Goal: Navigation & Orientation: Find specific page/section

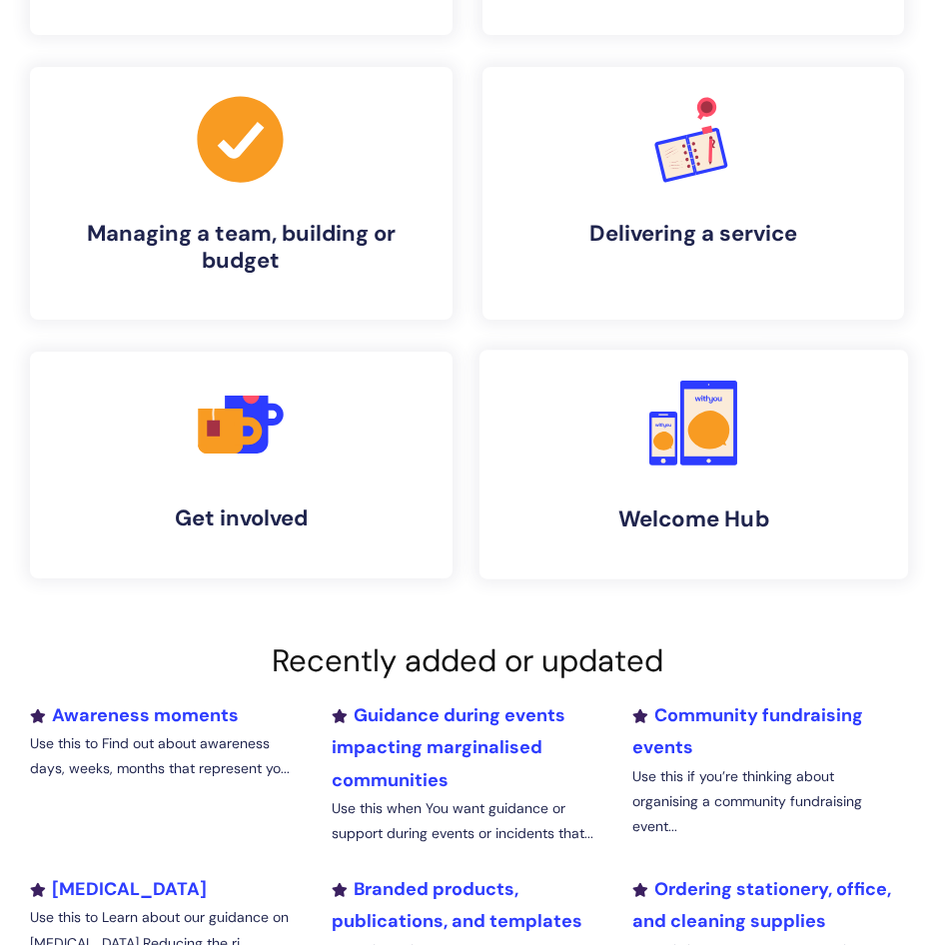
scroll to position [400, 0]
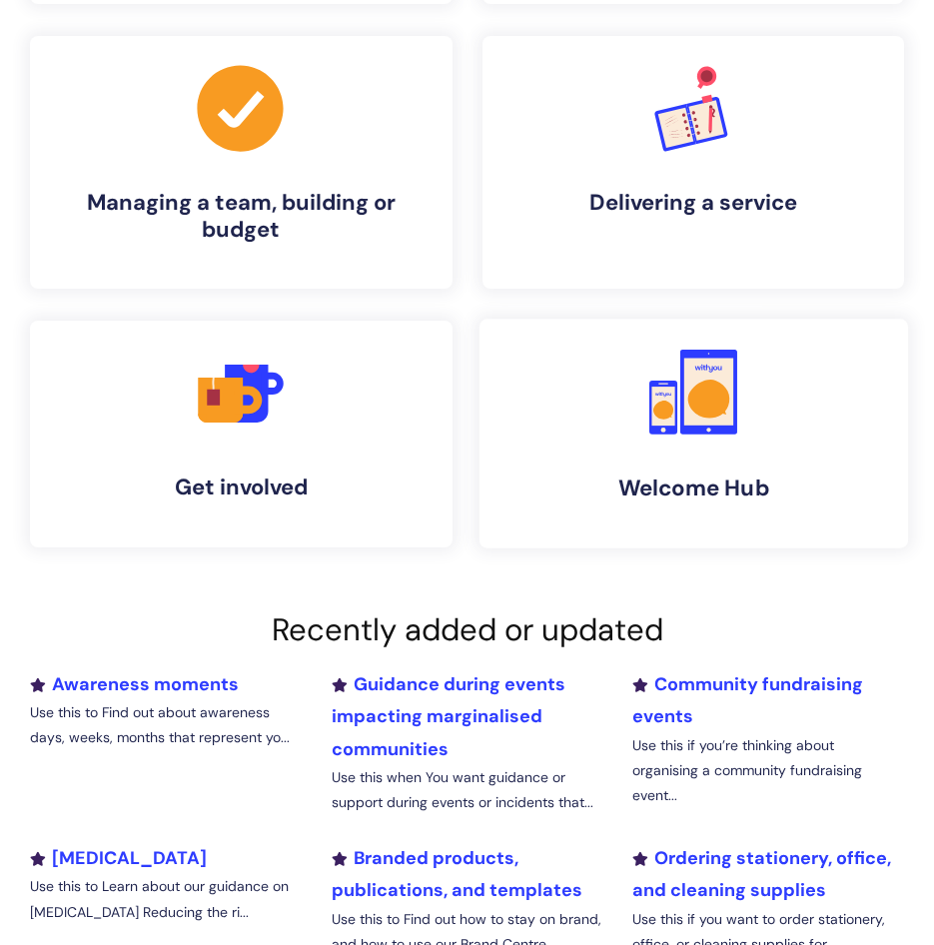
click at [706, 509] on link ".cls-1{fill:#f89b22;}.cls-1,.cls-2,.cls-3{stroke-width:0px;}.cls-2{fill:#2d3cff…" at bounding box center [693, 434] width 429 height 230
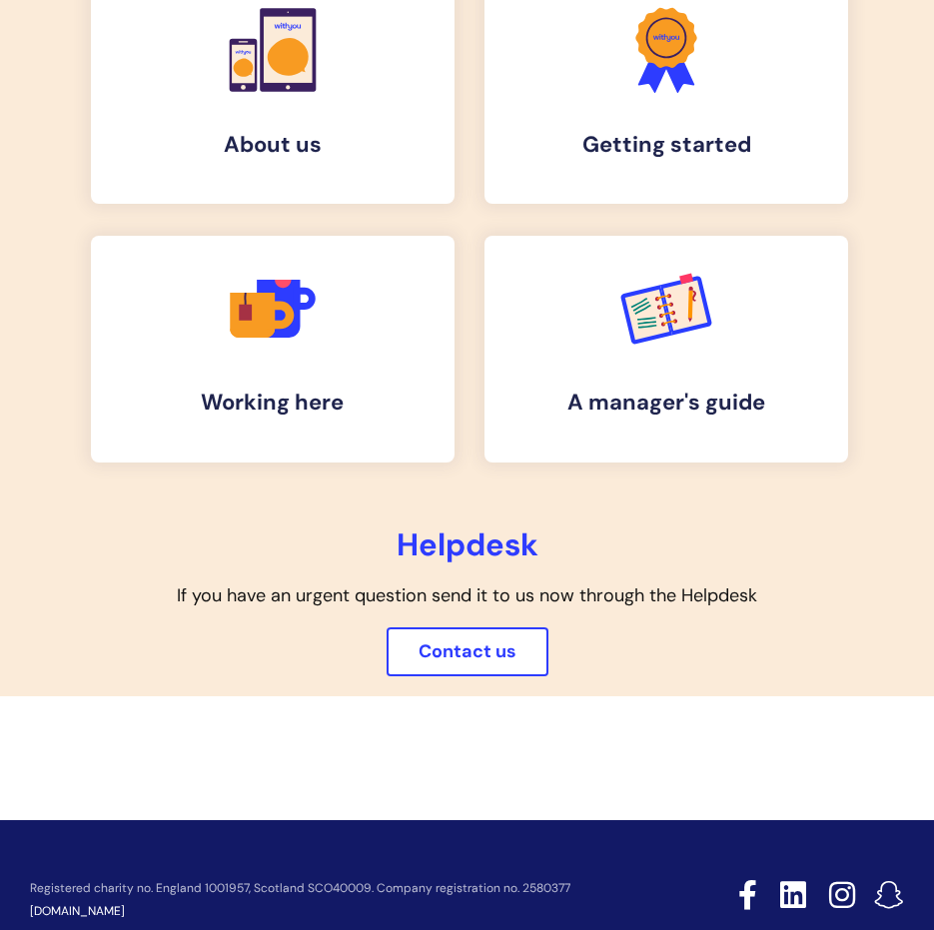
scroll to position [900, 0]
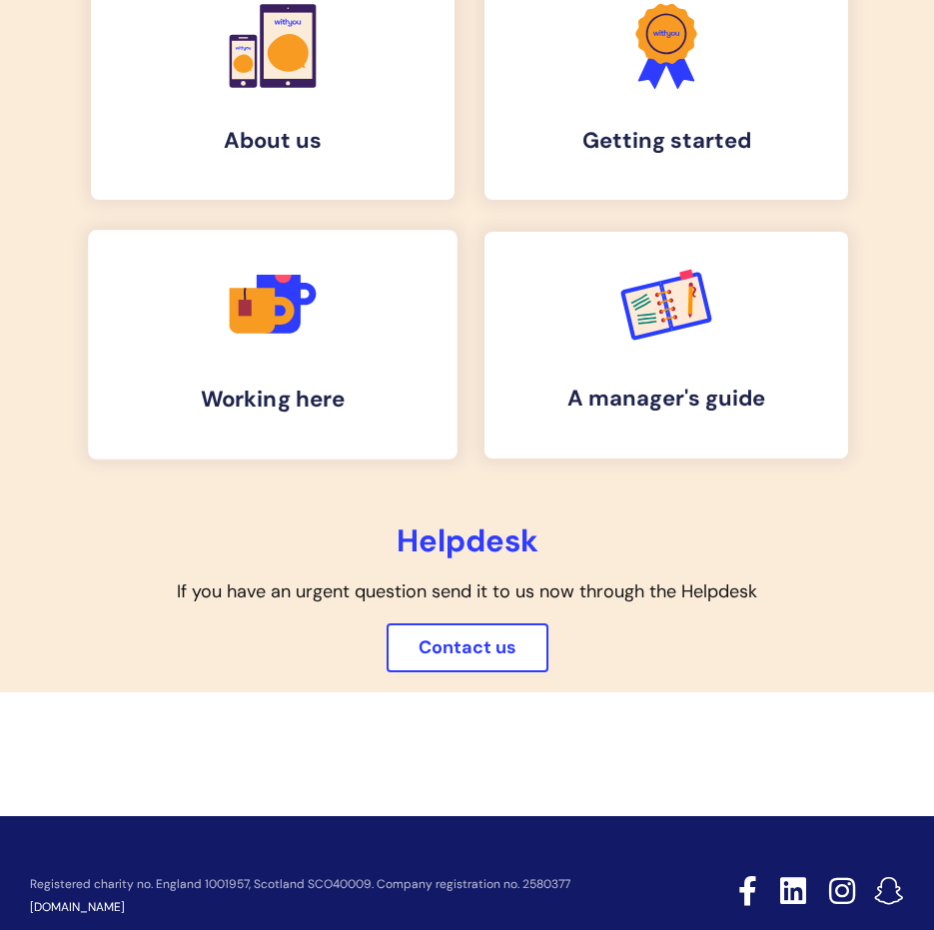
click at [284, 432] on link ".cls-1{fill:#f89b22;}.cls-1,.cls-2,.cls-3,.cls-4,.cls-5{stroke-width:0px;}.cls-…" at bounding box center [273, 346] width 370 height 230
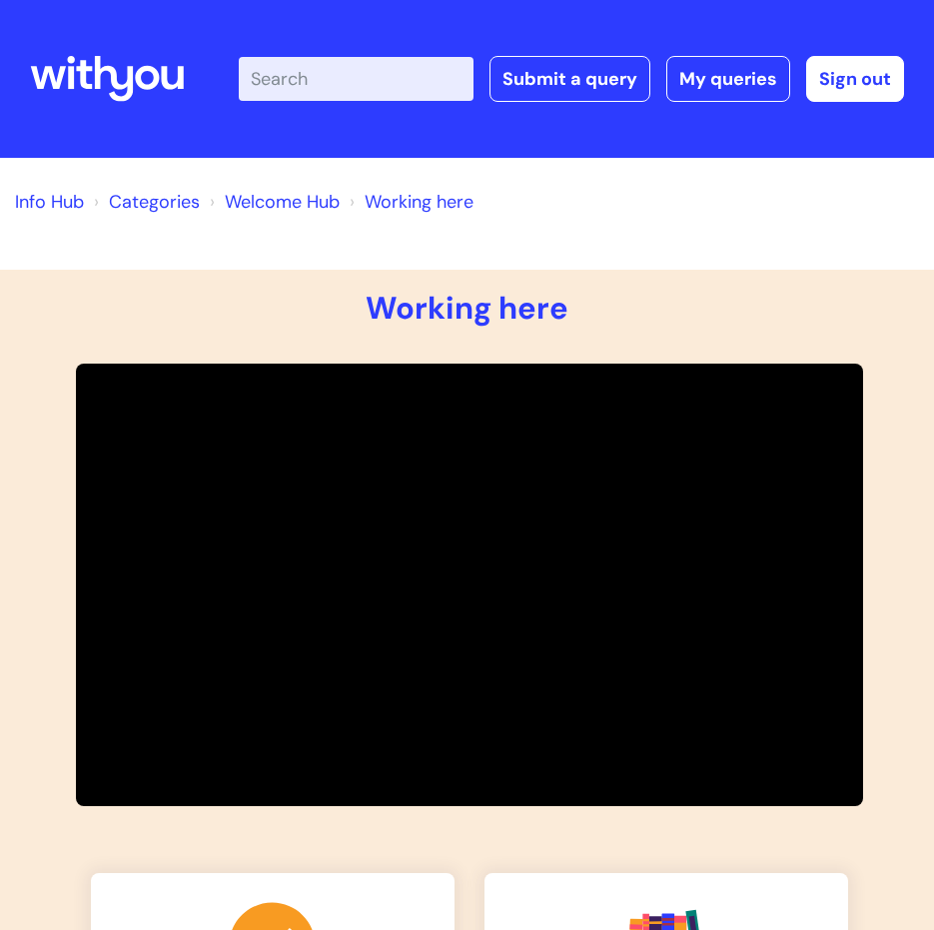
click at [284, 209] on link "Welcome Hub" at bounding box center [282, 202] width 115 height 24
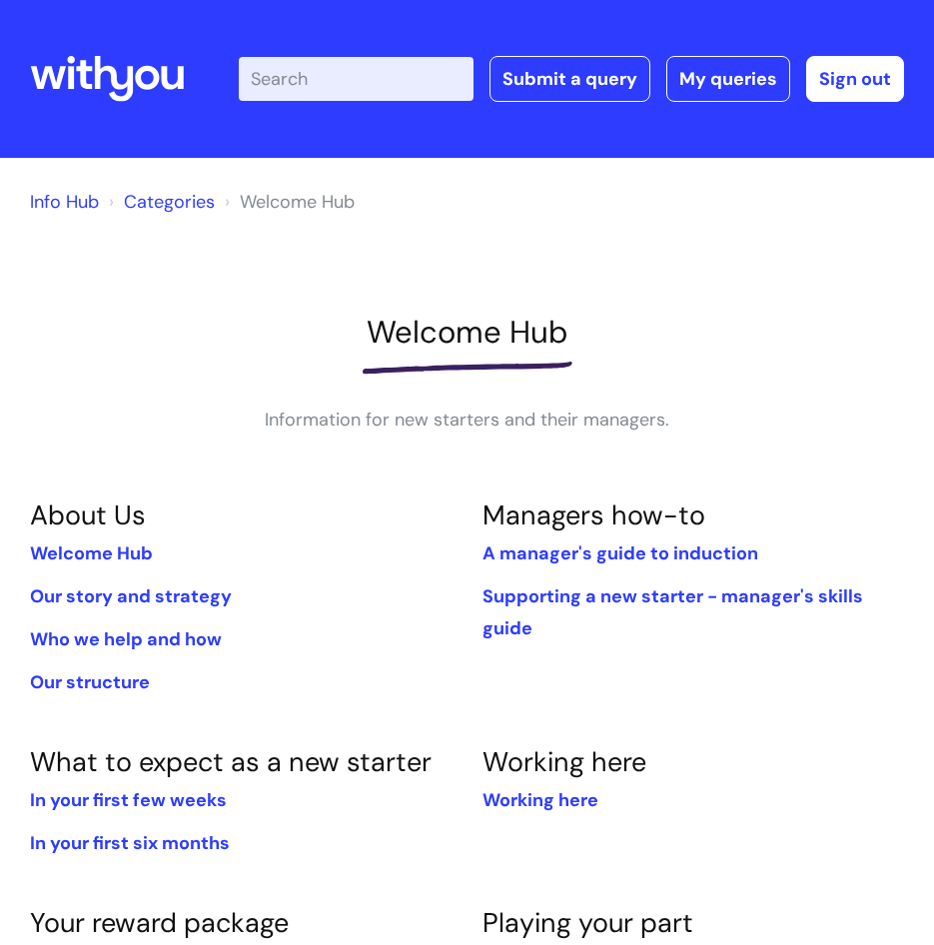
click at [162, 213] on link "Categories" at bounding box center [169, 202] width 91 height 24
